Goal: Task Accomplishment & Management: Use online tool/utility

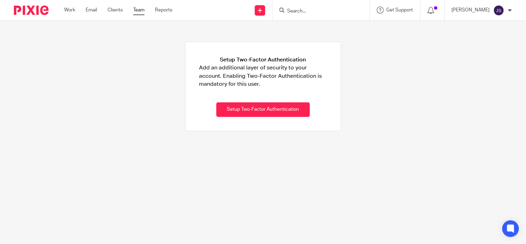
click at [136, 9] on link "Team" at bounding box center [138, 10] width 11 height 7
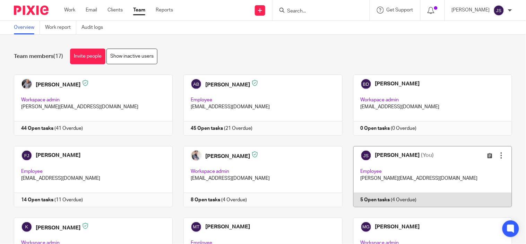
click at [375, 198] on link at bounding box center [428, 176] width 170 height 61
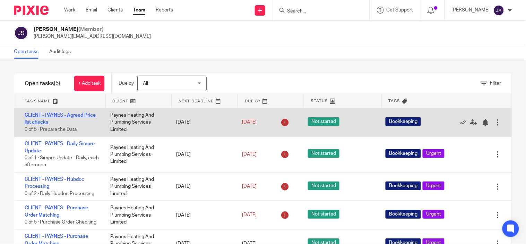
click at [46, 115] on link "CLIENT - PAYNES - Agreed Price list checks" at bounding box center [60, 119] width 71 height 12
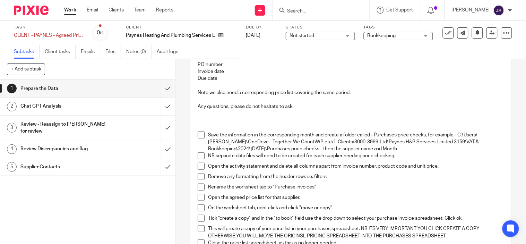
scroll to position [154, 0]
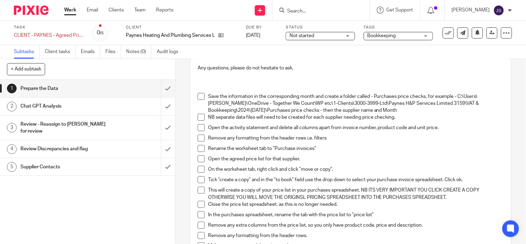
click at [198, 95] on span at bounding box center [201, 96] width 7 height 7
click at [199, 116] on span at bounding box center [201, 117] width 7 height 7
click at [198, 129] on span at bounding box center [201, 127] width 7 height 7
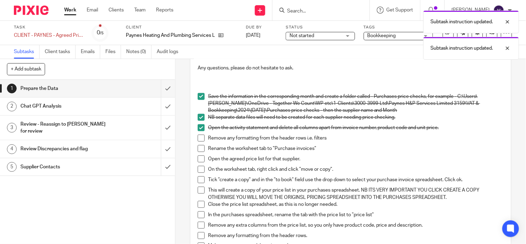
click at [198, 140] on span at bounding box center [201, 138] width 7 height 7
click at [199, 148] on span at bounding box center [201, 148] width 7 height 7
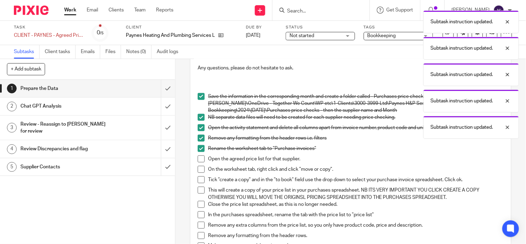
click at [198, 157] on span at bounding box center [201, 158] width 7 height 7
click at [198, 169] on span at bounding box center [201, 169] width 7 height 7
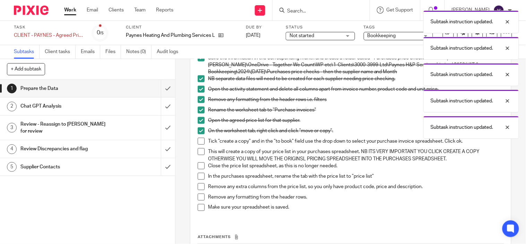
click at [198, 139] on span at bounding box center [201, 141] width 7 height 7
click at [198, 151] on span at bounding box center [201, 151] width 7 height 7
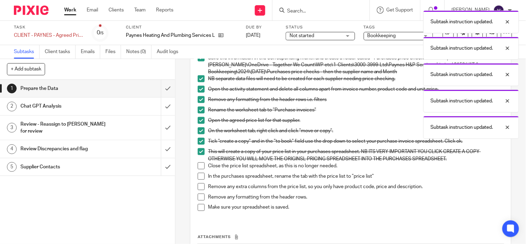
click at [199, 168] on span at bounding box center [201, 165] width 7 height 7
click at [200, 175] on span at bounding box center [201, 176] width 7 height 7
click at [199, 186] on span at bounding box center [201, 186] width 7 height 7
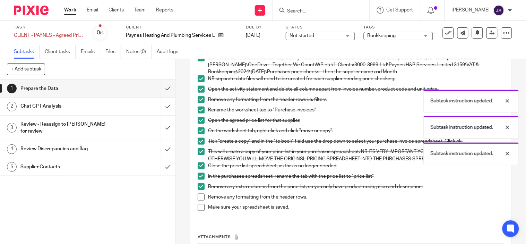
click at [199, 196] on span at bounding box center [201, 197] width 7 height 7
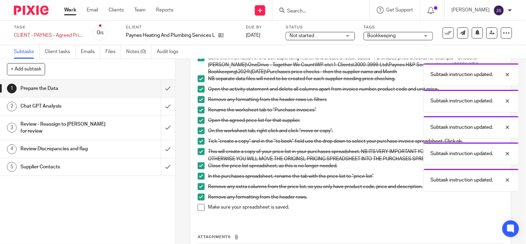
click at [199, 205] on span at bounding box center [201, 207] width 7 height 7
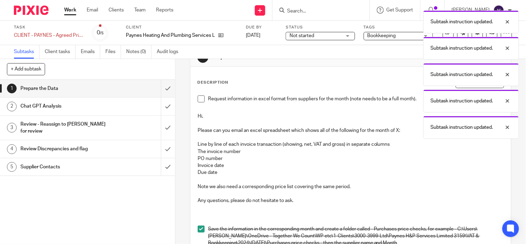
scroll to position [0, 0]
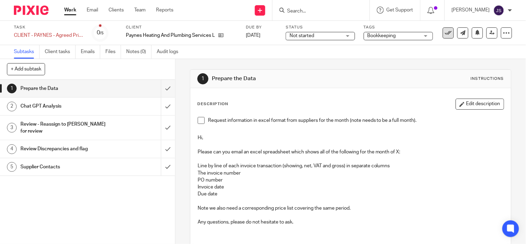
click at [446, 34] on icon at bounding box center [448, 32] width 7 height 7
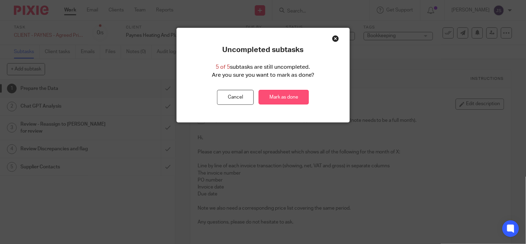
click at [281, 103] on link "Mark as done" at bounding box center [284, 97] width 50 height 15
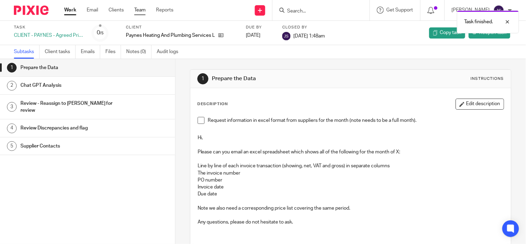
click at [144, 10] on link "Team" at bounding box center [139, 10] width 11 height 7
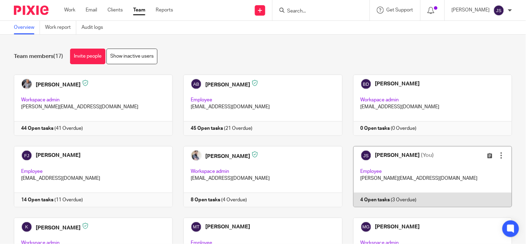
click at [398, 199] on link at bounding box center [428, 176] width 170 height 61
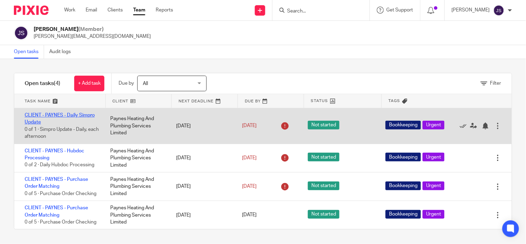
click at [76, 116] on link "CLIENT - PAYNES - Daily Simpro Update" at bounding box center [60, 119] width 70 height 12
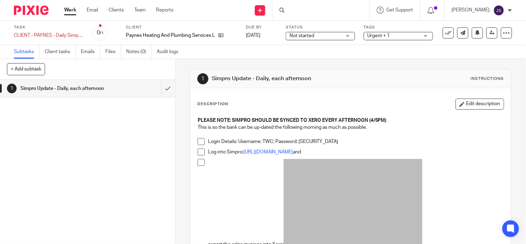
scroll to position [39, 0]
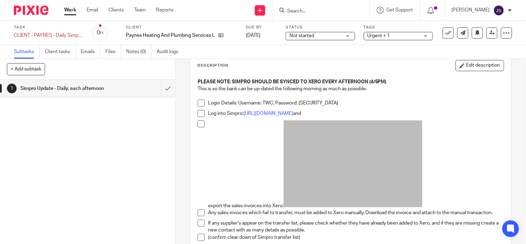
click at [200, 102] on span at bounding box center [201, 103] width 7 height 7
click at [198, 113] on span at bounding box center [201, 113] width 7 height 7
click at [198, 129] on li "export the sales invoices into Xero:" at bounding box center [351, 164] width 306 height 89
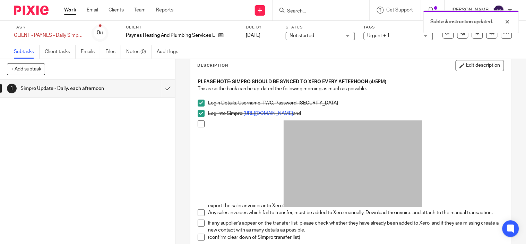
click at [199, 129] on li "export the sales invoices into Xero:" at bounding box center [351, 164] width 306 height 89
click at [199, 127] on span at bounding box center [201, 123] width 7 height 7
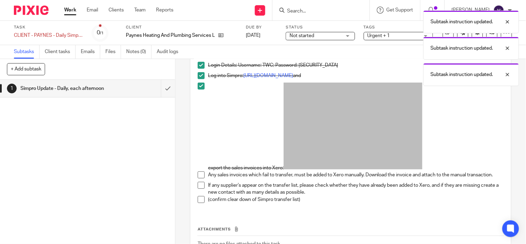
scroll to position [116, 0]
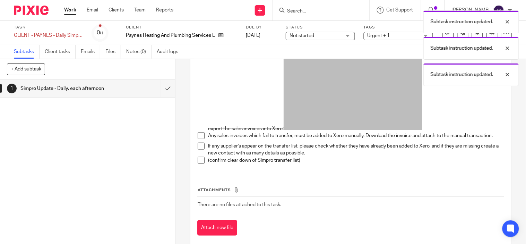
click at [198, 133] on span at bounding box center [201, 135] width 7 height 7
click at [198, 149] on span at bounding box center [201, 146] width 7 height 7
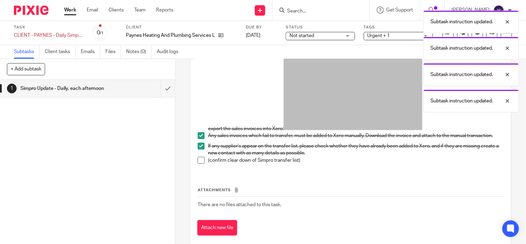
click at [198, 160] on span at bounding box center [201, 160] width 7 height 7
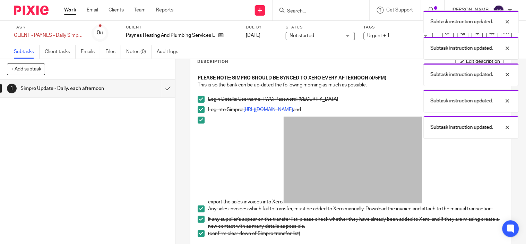
scroll to position [0, 0]
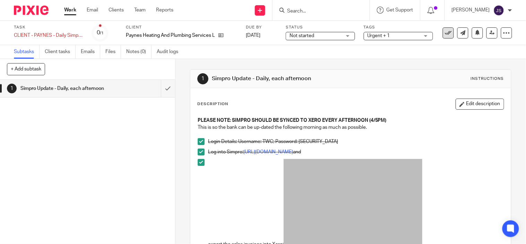
click at [446, 34] on icon at bounding box center [448, 32] width 7 height 7
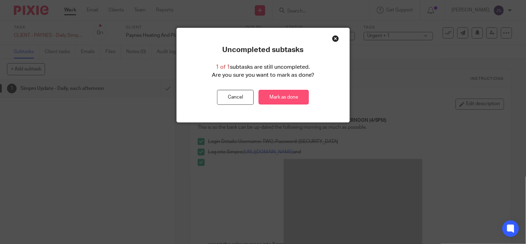
click at [278, 96] on link "Mark as done" at bounding box center [284, 97] width 50 height 15
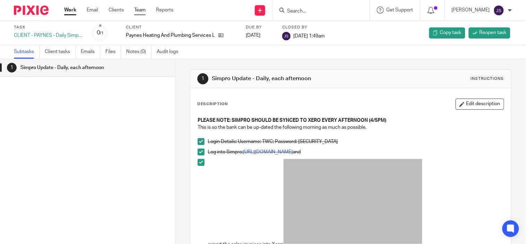
click at [138, 11] on link "Team" at bounding box center [139, 10] width 11 height 7
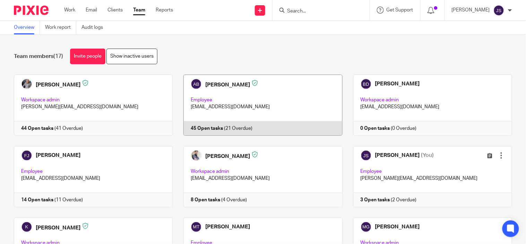
scroll to position [39, 0]
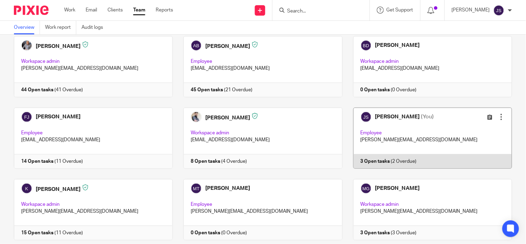
click at [359, 157] on link at bounding box center [428, 138] width 170 height 61
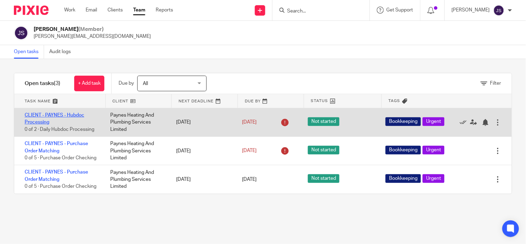
click at [72, 115] on link "CLIENT - PAYNES - Hubdoc Processing" at bounding box center [55, 119] width 60 height 12
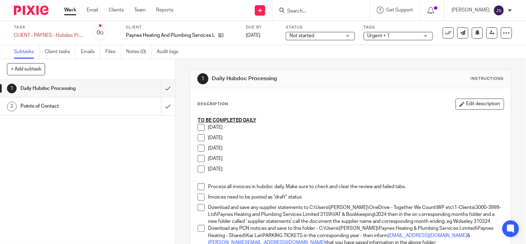
click at [198, 129] on span at bounding box center [201, 127] width 7 height 7
click at [199, 137] on span at bounding box center [201, 137] width 7 height 7
click at [199, 147] on span at bounding box center [201, 148] width 7 height 7
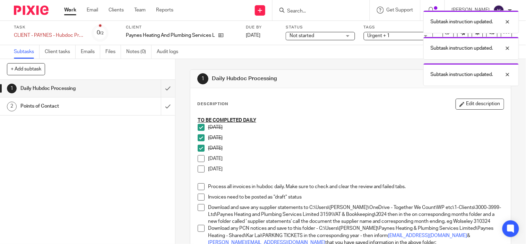
click at [198, 158] on span at bounding box center [201, 158] width 7 height 7
click at [198, 168] on span at bounding box center [201, 169] width 7 height 7
click at [198, 191] on li "Process all invoices in hubdoc daily. Make sure to check and clear the review a…" at bounding box center [351, 188] width 306 height 10
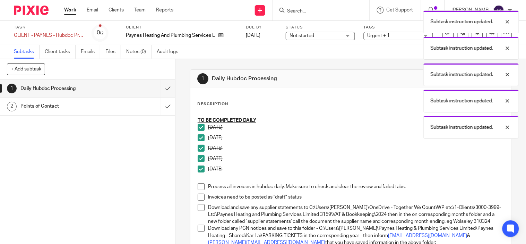
click at [198, 187] on span at bounding box center [201, 186] width 7 height 7
click at [198, 197] on span at bounding box center [201, 197] width 7 height 7
click at [199, 205] on span at bounding box center [201, 207] width 7 height 7
click at [199, 225] on li "Download and save any supplier statements to C:\Users\[PERSON_NAME]\OneDrive - …" at bounding box center [351, 214] width 306 height 21
drag, startPoint x: 198, startPoint y: 237, endPoint x: 218, endPoint y: 203, distance: 39.3
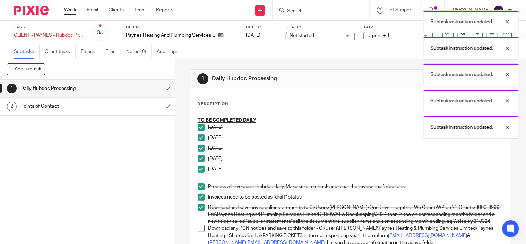
click at [198, 232] on span at bounding box center [201, 228] width 7 height 7
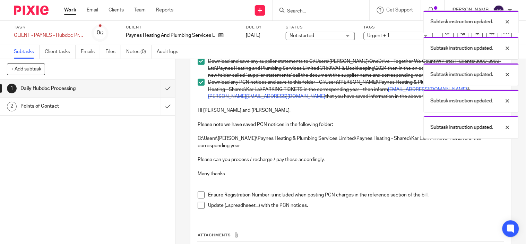
scroll to position [193, 0]
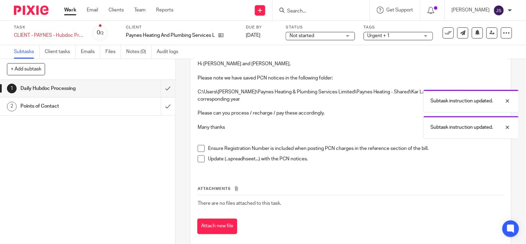
click at [198, 152] on span at bounding box center [201, 148] width 7 height 7
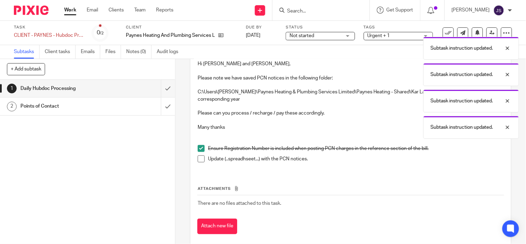
drag, startPoint x: 198, startPoint y: 165, endPoint x: 214, endPoint y: 165, distance: 16.7
click at [199, 162] on span at bounding box center [201, 158] width 7 height 7
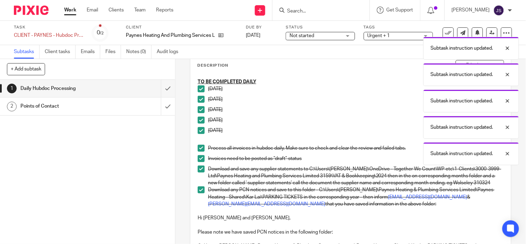
scroll to position [0, 0]
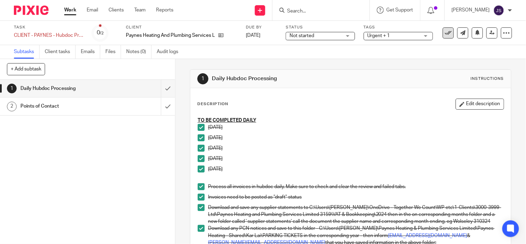
drag, startPoint x: 442, startPoint y: 35, endPoint x: 414, endPoint y: 61, distance: 38.1
click at [443, 36] on button at bounding box center [448, 32] width 11 height 11
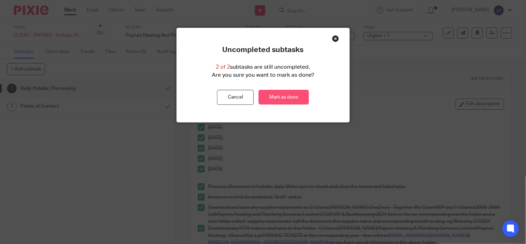
click at [276, 98] on link "Mark as done" at bounding box center [284, 97] width 50 height 15
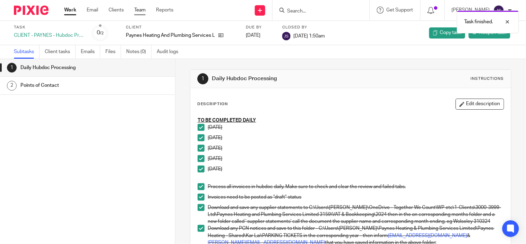
click at [139, 12] on link "Team" at bounding box center [139, 10] width 11 height 7
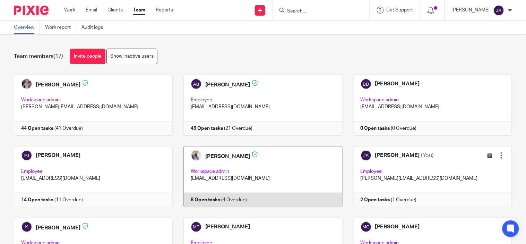
scroll to position [77, 0]
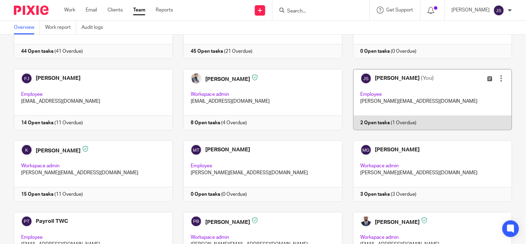
click at [391, 120] on link at bounding box center [428, 99] width 170 height 61
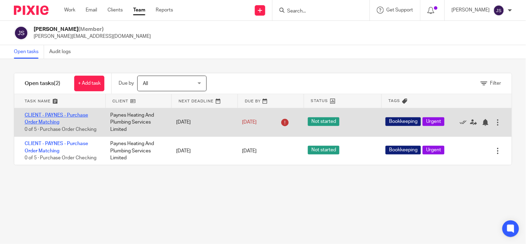
click at [58, 115] on link "CLIENT - PAYNES - Purchase Order Matching" at bounding box center [57, 119] width 64 height 12
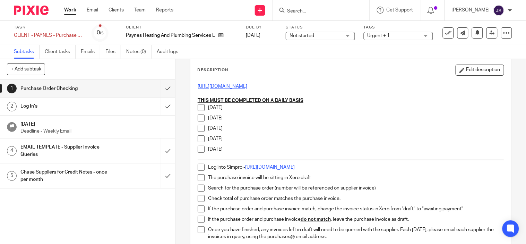
scroll to position [77, 0]
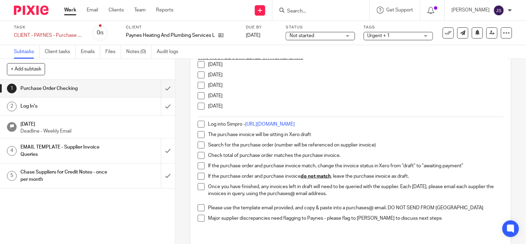
click at [198, 67] on span at bounding box center [201, 64] width 7 height 7
click at [199, 77] on span at bounding box center [201, 74] width 7 height 7
click at [200, 87] on span at bounding box center [201, 85] width 7 height 7
click at [198, 98] on span at bounding box center [201, 95] width 7 height 7
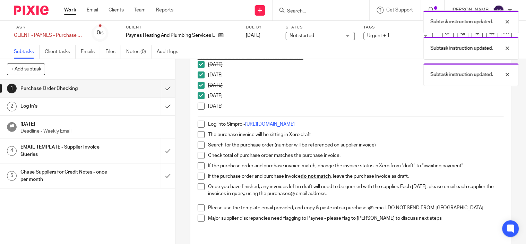
drag, startPoint x: 198, startPoint y: 108, endPoint x: 200, endPoint y: 116, distance: 8.1
click at [198, 109] on span at bounding box center [201, 106] width 7 height 7
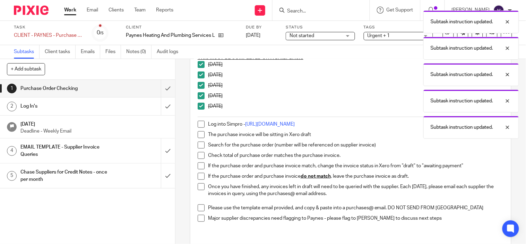
click at [200, 126] on span at bounding box center [201, 124] width 7 height 7
drag, startPoint x: 198, startPoint y: 134, endPoint x: 198, endPoint y: 140, distance: 6.2
click at [198, 134] on span at bounding box center [201, 134] width 7 height 7
click at [199, 144] on span at bounding box center [201, 145] width 7 height 7
click at [200, 153] on span at bounding box center [201, 155] width 7 height 7
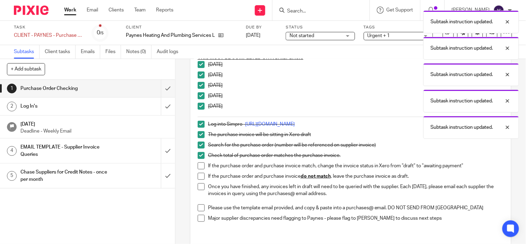
click at [199, 163] on span at bounding box center [201, 165] width 7 height 7
click at [198, 178] on span at bounding box center [201, 176] width 7 height 7
click at [198, 187] on span at bounding box center [201, 186] width 7 height 7
click at [198, 208] on span at bounding box center [201, 207] width 7 height 7
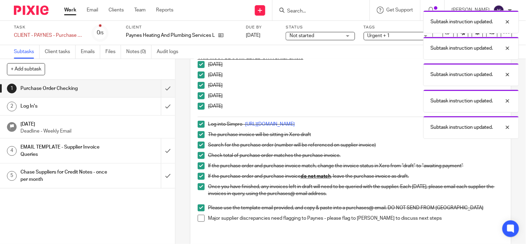
drag, startPoint x: 199, startPoint y: 221, endPoint x: 234, endPoint y: 209, distance: 37.4
click at [199, 221] on li "Major supplier discrepancies need flagging to Paynes - please flag to Penny to …" at bounding box center [351, 220] width 306 height 10
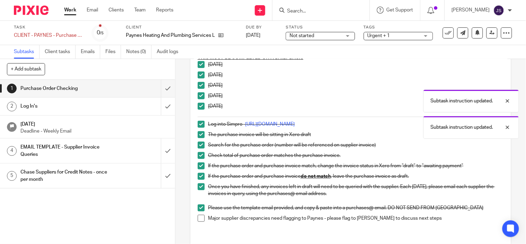
click at [200, 218] on span at bounding box center [201, 218] width 7 height 7
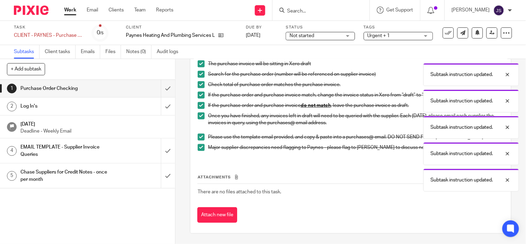
scroll to position [0, 0]
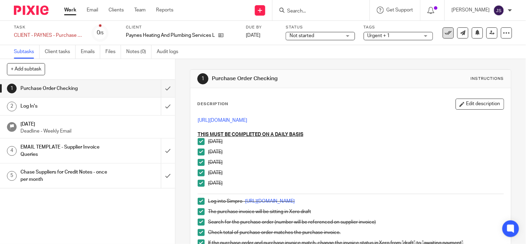
drag, startPoint x: 439, startPoint y: 34, endPoint x: 430, endPoint y: 39, distance: 9.6
click at [443, 34] on button at bounding box center [448, 32] width 11 height 11
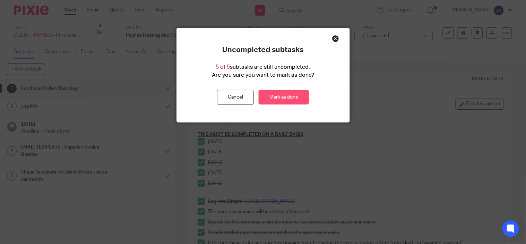
click at [285, 96] on link "Mark as done" at bounding box center [284, 97] width 50 height 15
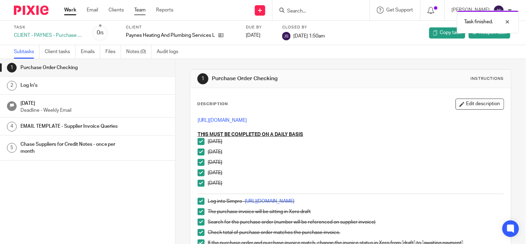
click at [144, 11] on link "Team" at bounding box center [139, 10] width 11 height 7
